Goal: Task Accomplishment & Management: Complete application form

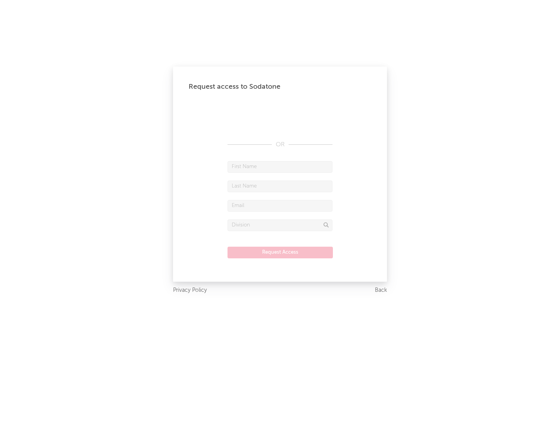
click at [280, 167] on input "text" at bounding box center [280, 167] width 105 height 12
type input "[PERSON_NAME]"
click at [280, 186] on input "text" at bounding box center [280, 187] width 105 height 12
type input "[PERSON_NAME]"
click at [280, 205] on input "text" at bounding box center [280, 206] width 105 height 12
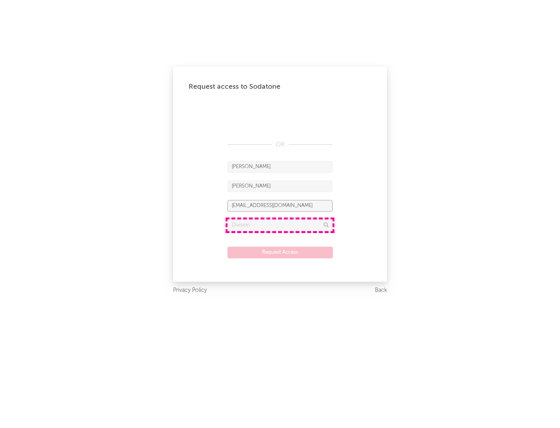
type input "[EMAIL_ADDRESS][DOMAIN_NAME]"
click at [280, 225] on input "text" at bounding box center [280, 225] width 105 height 12
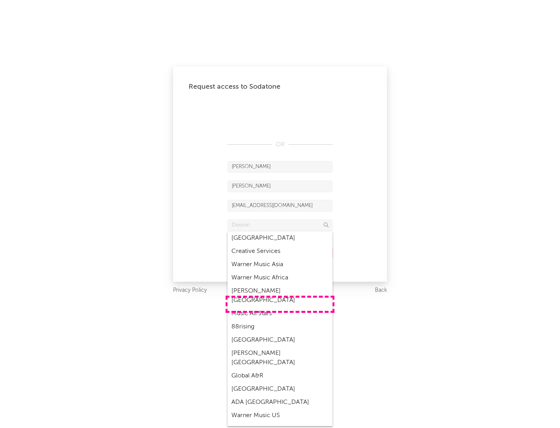
click at [280, 307] on div "Music All Stars" at bounding box center [280, 313] width 105 height 13
type input "Music All Stars"
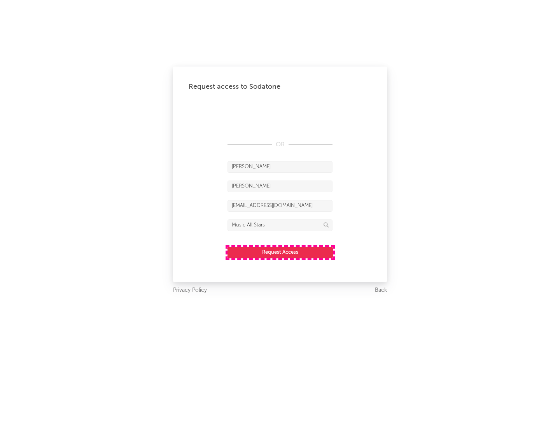
click at [280, 252] on button "Request Access" at bounding box center [280, 253] width 105 height 12
